Goal: Information Seeking & Learning: Learn about a topic

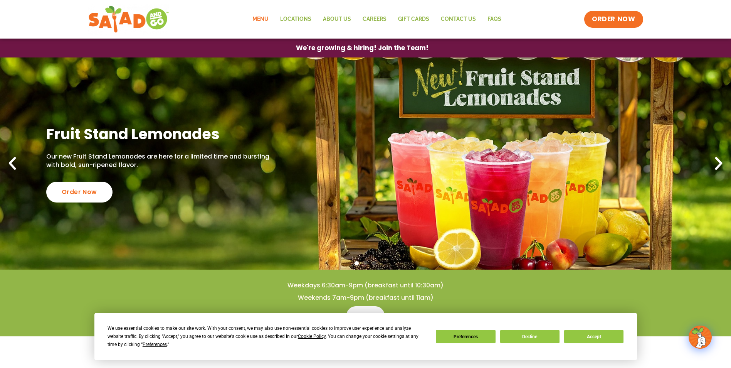
click at [263, 18] on link "Menu" at bounding box center [261, 19] width 28 height 18
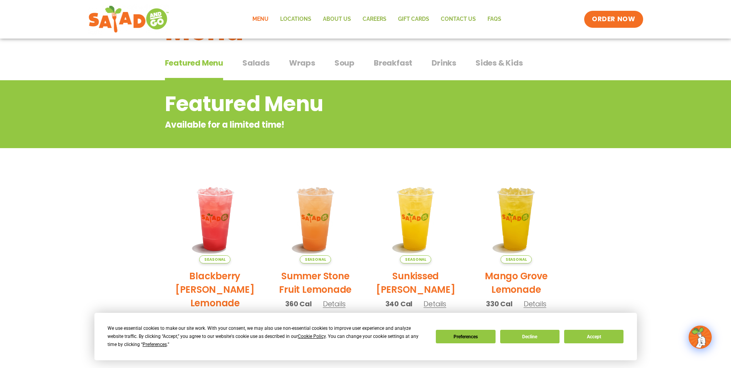
scroll to position [77, 0]
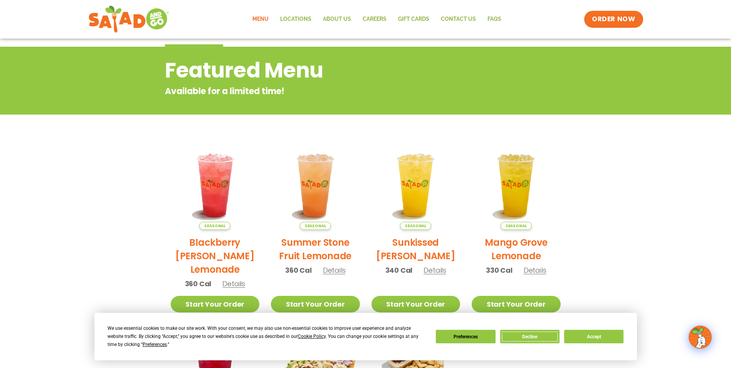
click at [539, 334] on button "Decline" at bounding box center [529, 335] width 59 height 13
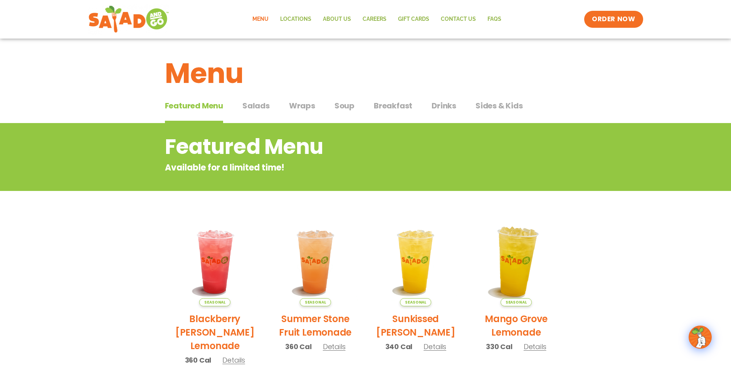
scroll to position [0, 0]
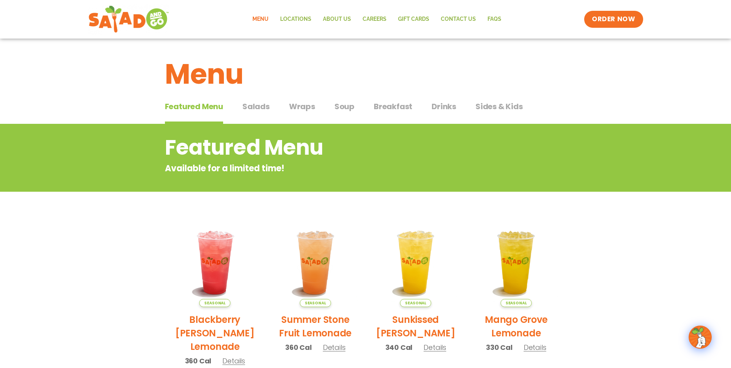
click at [445, 108] on span "Drinks" at bounding box center [444, 107] width 25 height 12
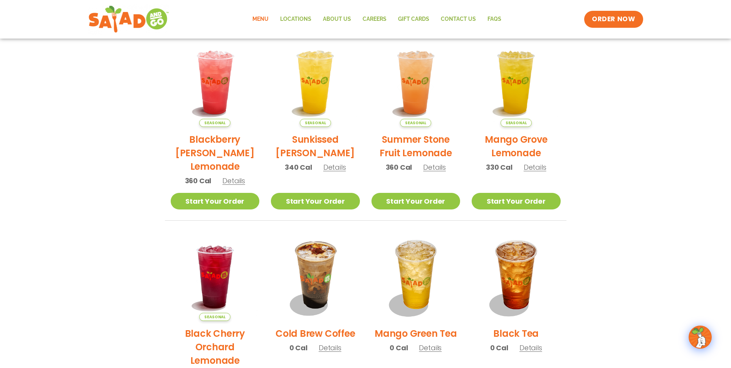
scroll to position [231, 0]
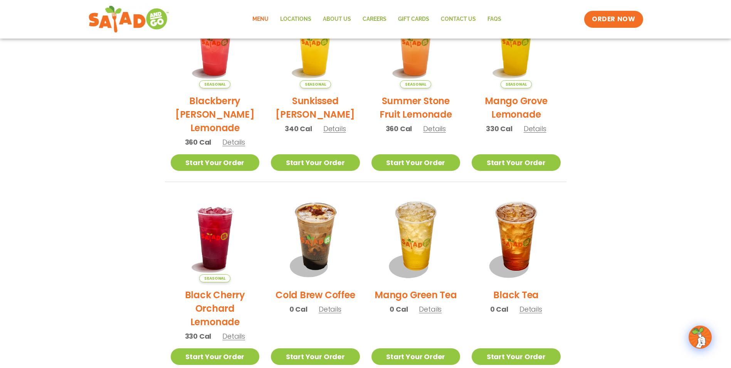
click at [435, 308] on span "Details" at bounding box center [430, 309] width 23 height 10
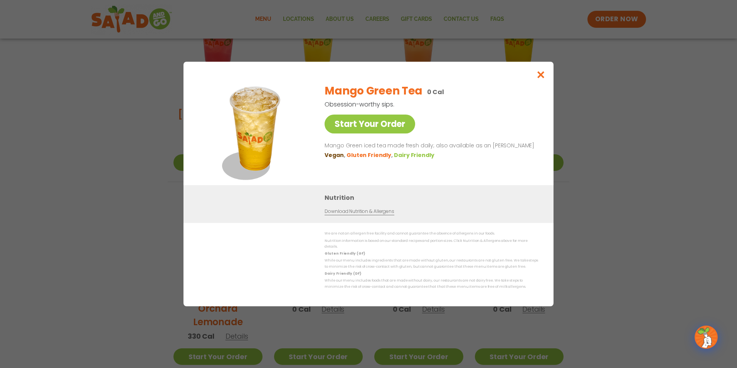
click at [363, 213] on link "Download Nutrition & Allergens" at bounding box center [358, 211] width 69 height 7
click at [540, 77] on icon "Close modal" at bounding box center [541, 75] width 10 height 8
